Goal: Communication & Community: Answer question/provide support

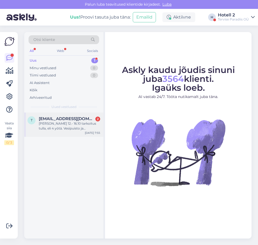
click at [60, 124] on div "[PERSON_NAME] 12.- 16.10 tarkoitus tulla, eli 4 yötä. Vesipuisto ja aamiainen t…" at bounding box center [69, 126] width 61 height 10
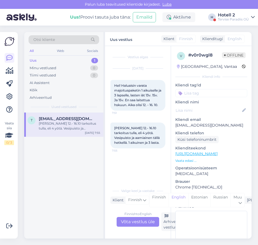
click at [126, 224] on div "Finnish to English Võta vestlus üle" at bounding box center [137, 222] width 42 height 10
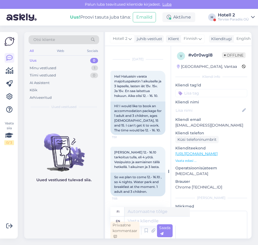
scroll to position [19, 0]
click at [129, 222] on div "Privaatne kommentaar" at bounding box center [124, 230] width 29 height 19
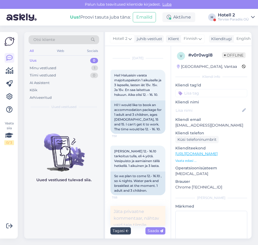
click at [118, 234] on div "Tagasi" at bounding box center [120, 230] width 20 height 7
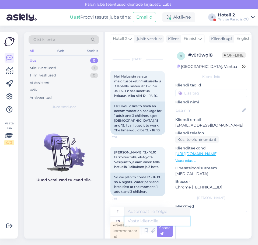
click at [136, 219] on textarea at bounding box center [156, 220] width 65 height 9
type textarea "Hello!"
type textarea "Hei!"
type textarea "Hello! You"
type textarea "Hei! Sinä"
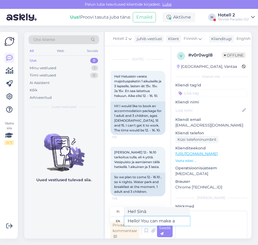
type textarea "Hello! You can make a"
type textarea "Hei! [PERSON_NAME] tehdä"
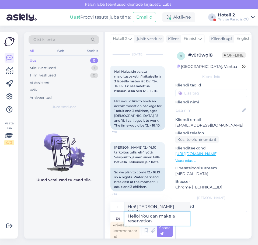
type textarea "Hello! You can make a reservation o"
type textarea "Hei! [PERSON_NAME] tehdä varauksen"
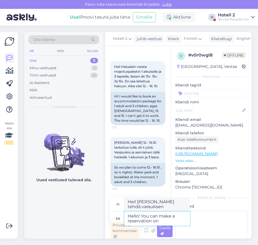
type textarea "Hello! You can make a reservation on o"
type textarea "Hei! [PERSON_NAME] tehdä varauksen osoitteessa"
type textarea "Hello! You can make a reservation on our"
type textarea "Hei! [PERSON_NAME] tehdä varauksen kauttamme"
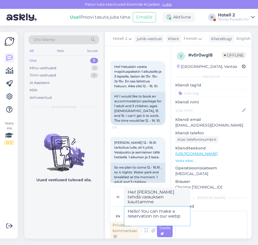
type textarea "Hello! You can make a reservation on our webpa"
type textarea "Hei! [PERSON_NAME] tehdä varauksen verkkosivuillamme"
type textarea "Hello! You can make a reservation on our website -"
type textarea "Hei! [PERSON_NAME] tehdä varauksen verkkosivuillamme -"
paste textarea "[URL][DOMAIN_NAME]"
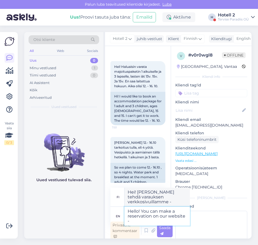
type textarea "Hello! You can make a reservation on our website - [URL][DOMAIN_NAME]"
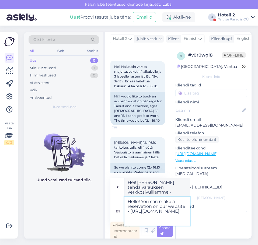
type textarea "Hei! [PERSON_NAME] tehdä varauksen verkkosivuillamme - [URL][DOMAIN_NAME]"
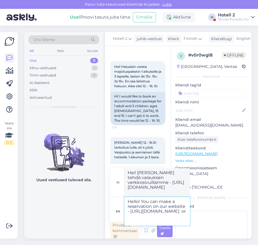
type textarea "Hello! You can make a reservation on our website - [URL][DOMAIN_NAME] or b"
type textarea "Hei! [PERSON_NAME] tehdä varauksen verkkosivuillamme - [URL][DOMAIN_NAME] tai"
type textarea "Hello! You can make a reservation on our website - [URL][DOMAIN_NAME] or by the…"
type textarea "Hei! [PERSON_NAME] tehdä varauksen verkkosivuillamme - [URL][DOMAIN_NAME] tai s…"
type textarea "Hello! You can make a reservation on our website - [URL][DOMAIN_NAME] or by the…"
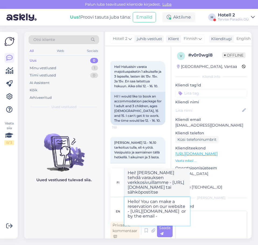
type textarea "Hei! [PERSON_NAME] tehdä varauksen verkkosivuillamme - [URL][DOMAIN_NAME] tai s…"
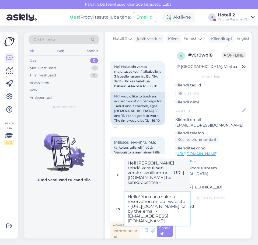
type textarea "Hello! You can make a reservation on our website - [URL][DOMAIN_NAME] or by the…"
type textarea "Hei! [PERSON_NAME] tehdä varauksen verkkosivuillamme - [URL][DOMAIN_NAME] tai s…"
type textarea "Hello! You can make a reservation on our website - [URL][DOMAIN_NAME] or by the…"
type textarea "Hei! [PERSON_NAME] tehdä varauksen verkkosivuillamme - [URL][DOMAIN_NAME] tai s…"
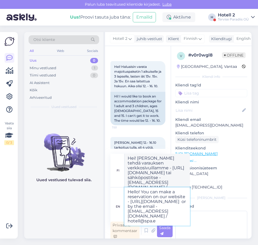
type textarea "Hello! You can make a reservation on our website - [URL][DOMAIN_NAME] or by the…"
type textarea "Hei! [PERSON_NAME] tehdä varauksen verkkosivuillamme - [URL][DOMAIN_NAME] tai s…"
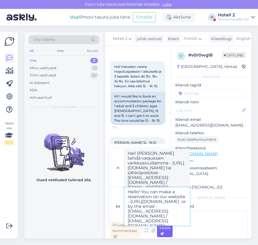
type textarea "Hello! You can make a reservation on our website - [URL][DOMAIN_NAME] or by the…"
click at [164, 230] on div "Saada" at bounding box center [165, 230] width 16 height 13
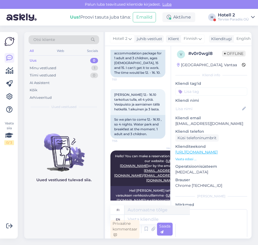
scroll to position [104, 0]
